Goal: Task Accomplishment & Management: Use online tool/utility

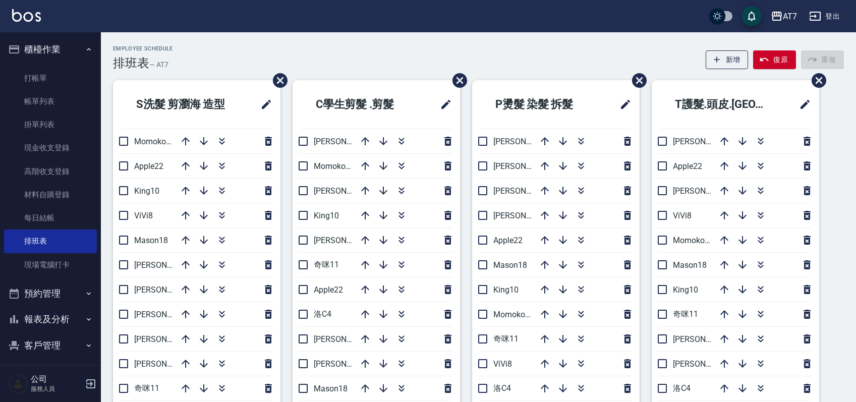
scroll to position [67, 0]
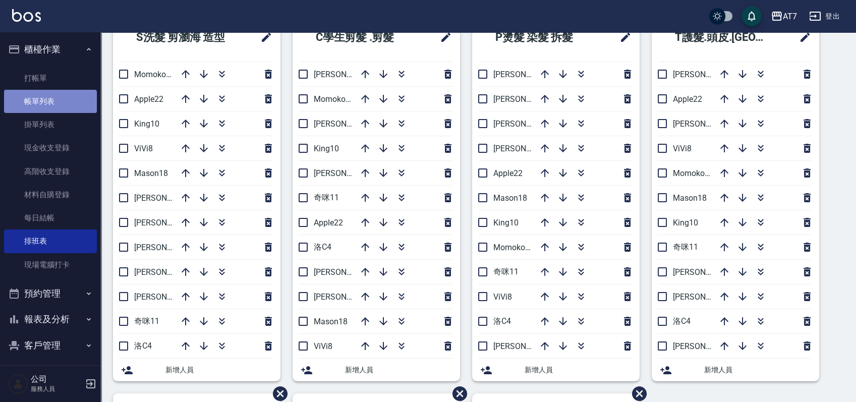
click at [55, 107] on link "帳單列表" at bounding box center [50, 101] width 93 height 23
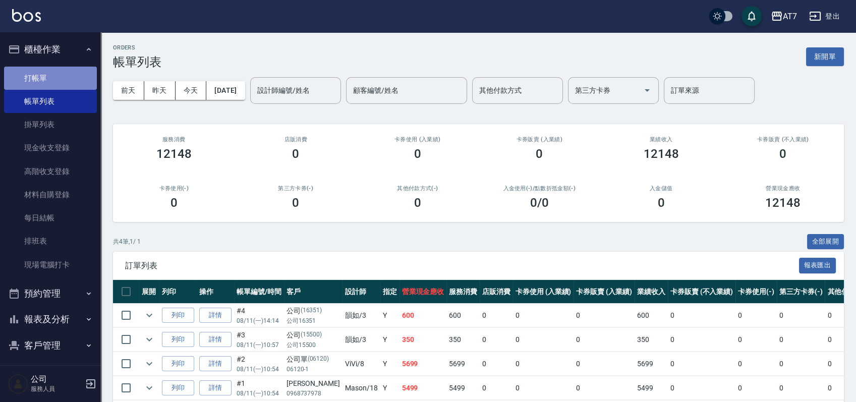
click at [52, 71] on link "打帳單" at bounding box center [50, 78] width 93 height 23
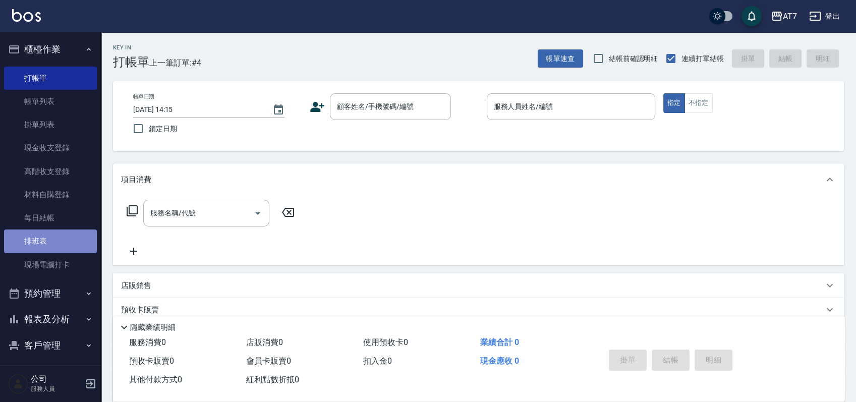
click at [52, 235] on link "排班表" at bounding box center [50, 240] width 93 height 23
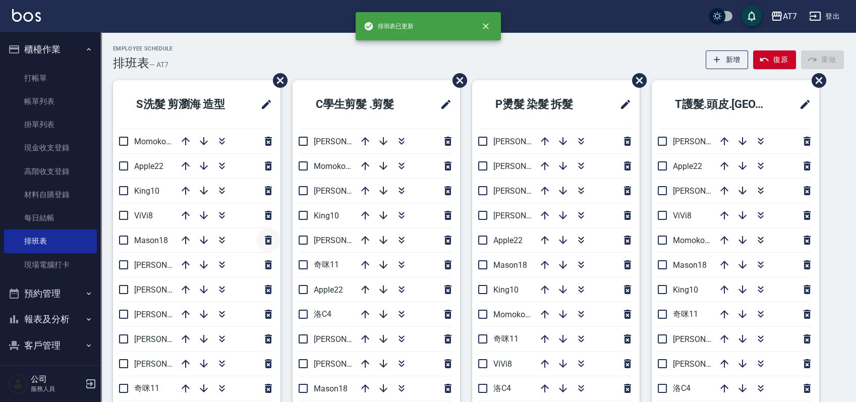
scroll to position [67, 0]
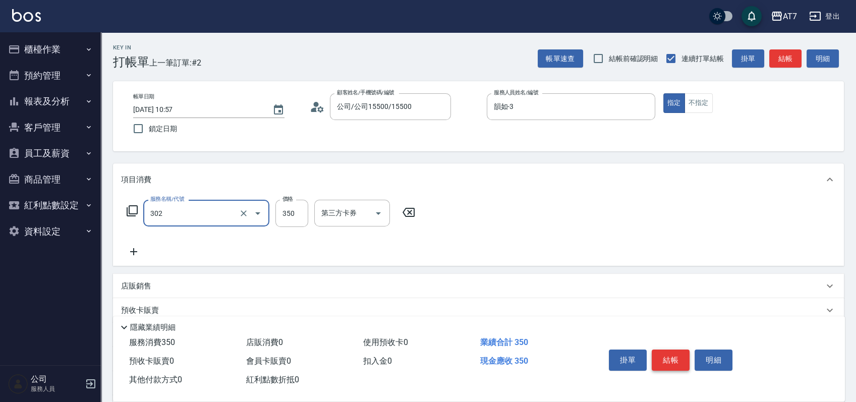
type input "剪髮(302)"
click at [662, 350] on button "結帳" at bounding box center [670, 359] width 38 height 21
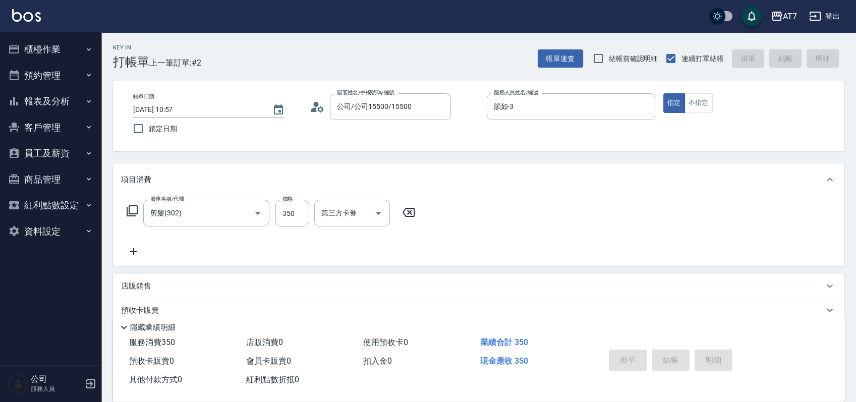
type input "[DATE] 14:14"
type input "0"
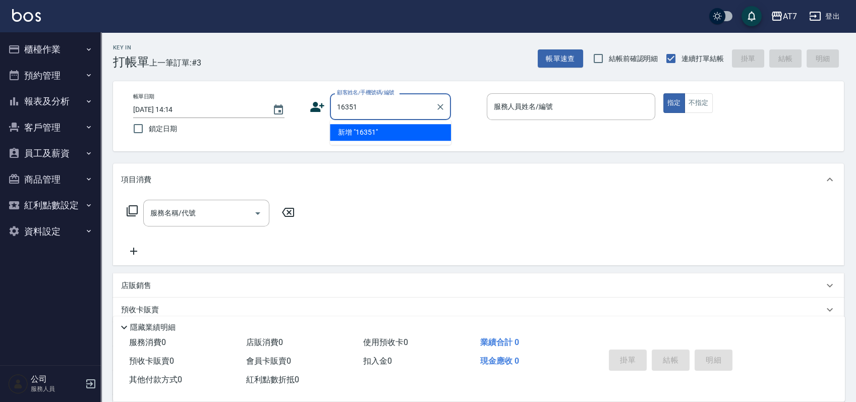
type input "16351"
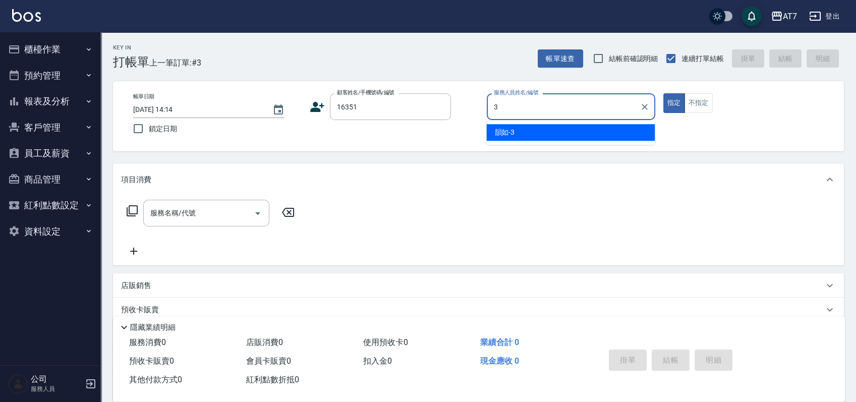
type input "韻如-3"
type button "true"
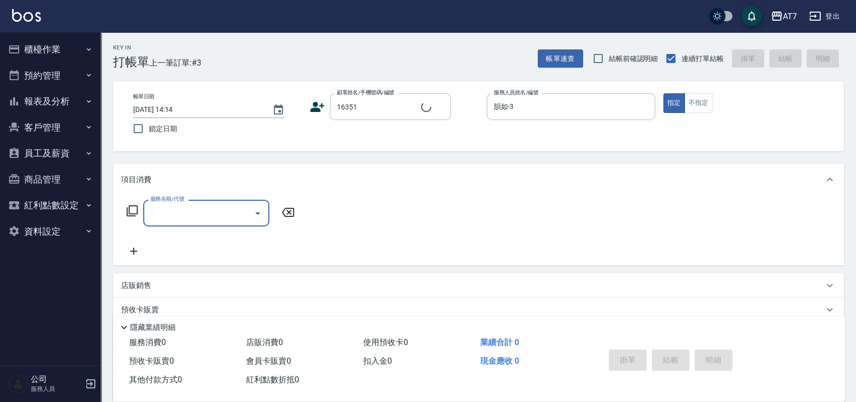
type input "公司/公司16351/16351"
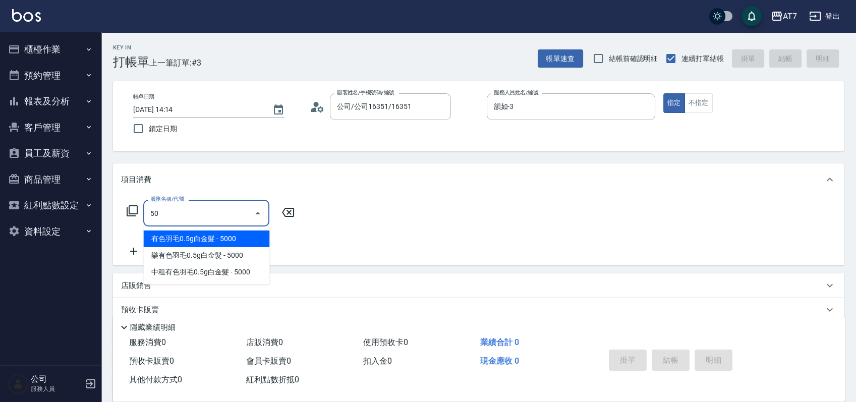
type input "500"
type input "30"
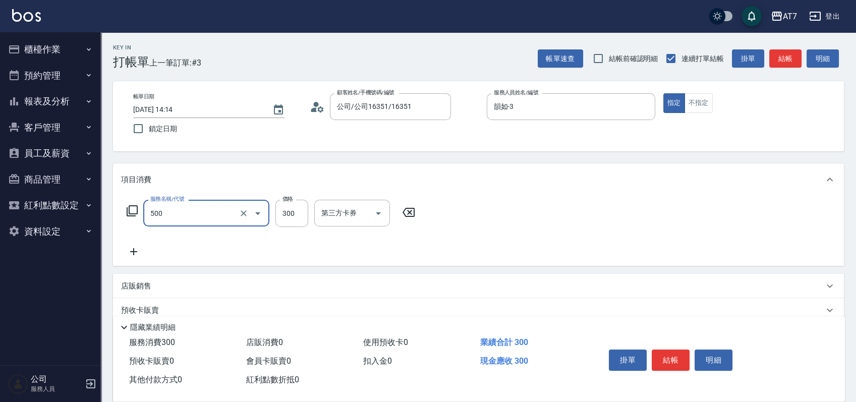
type input "洗髮(500)"
type input "0"
type input "25"
type input "20"
type input "250"
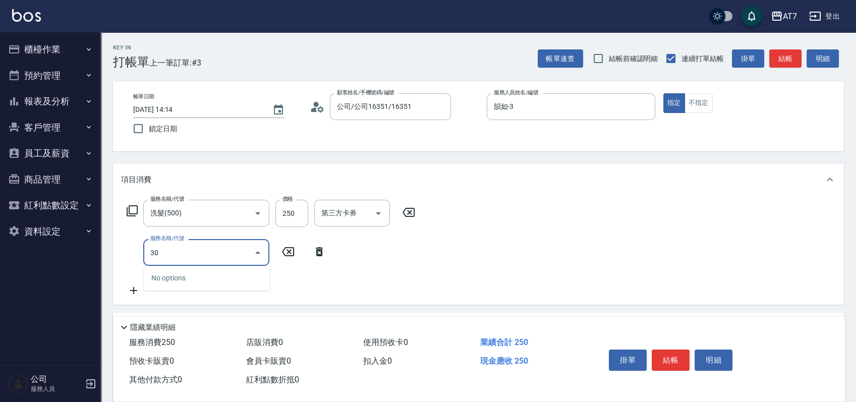
type input "303"
type input "60"
type input "A級剪髮(303)"
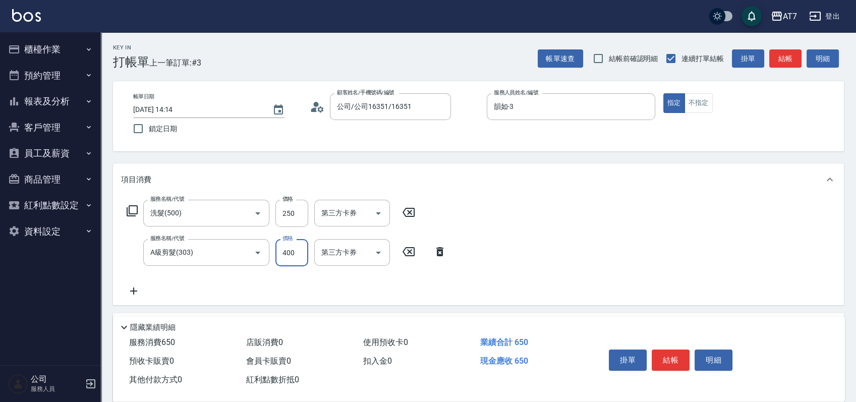
type input "20"
type input "0"
click at [441, 251] on icon at bounding box center [439, 251] width 7 height 9
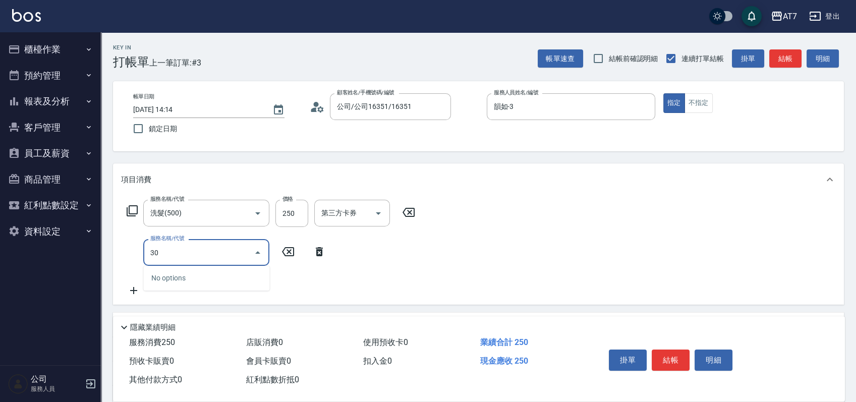
type input "302"
type input "60"
type input "剪髮(302)"
click at [668, 364] on button "結帳" at bounding box center [670, 359] width 38 height 21
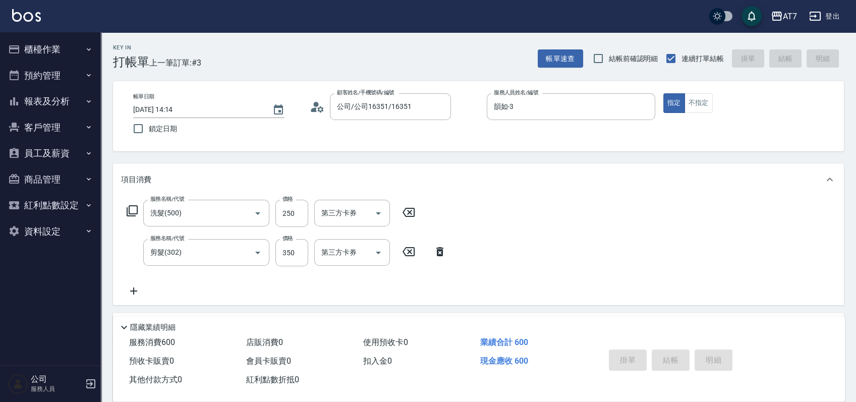
type input "0"
